Goal: Complete application form

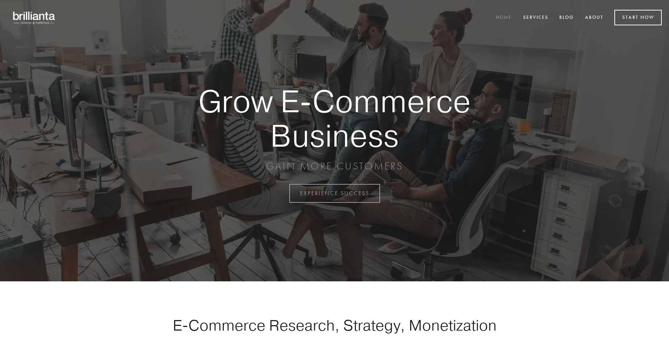
scroll to position [1899, 0]
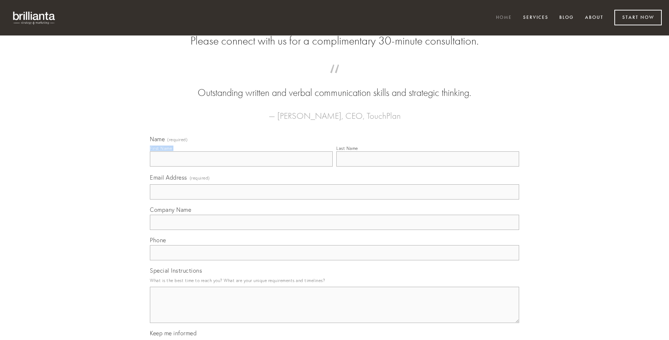
type input "[PERSON_NAME]"
click at [428, 167] on input "Last Name" at bounding box center [427, 158] width 183 height 15
type input "[PERSON_NAME]"
click at [335, 200] on input "Email Address (required)" at bounding box center [334, 191] width 369 height 15
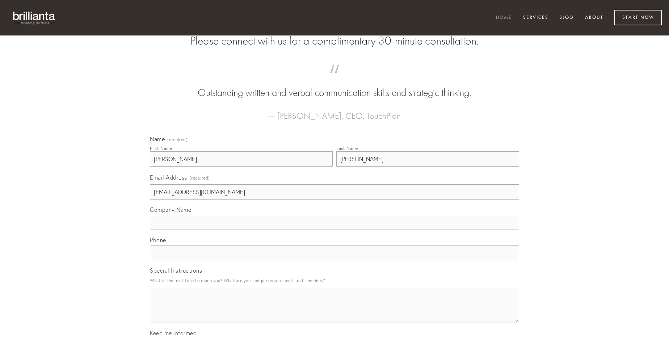
type input "[EMAIL_ADDRESS][DOMAIN_NAME]"
click at [335, 230] on input "Company Name" at bounding box center [334, 222] width 369 height 15
type input "tutamen"
click at [335, 260] on input "text" at bounding box center [334, 252] width 369 height 15
click at [335, 311] on textarea "Special Instructions" at bounding box center [334, 305] width 369 height 36
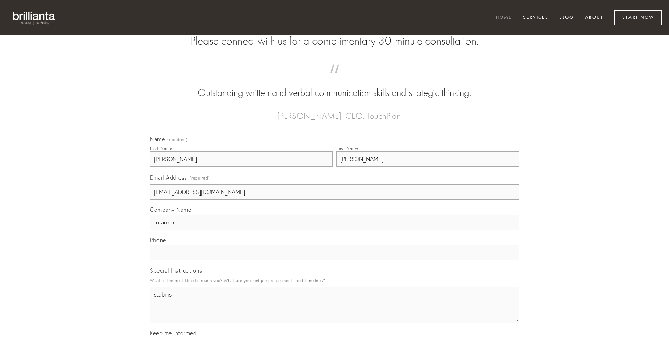
type textarea "stabilis"
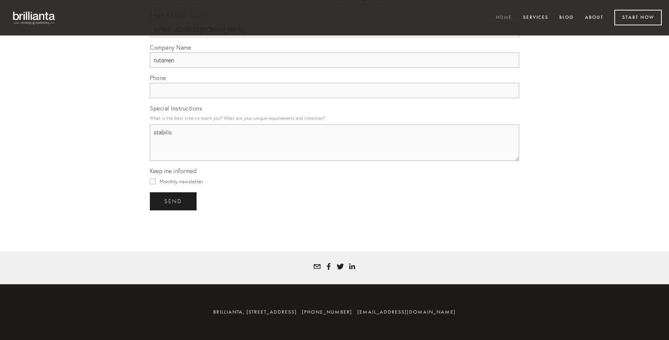
click at [174, 201] on span "send" at bounding box center [173, 201] width 18 height 7
